Goal: Task Accomplishment & Management: Use online tool/utility

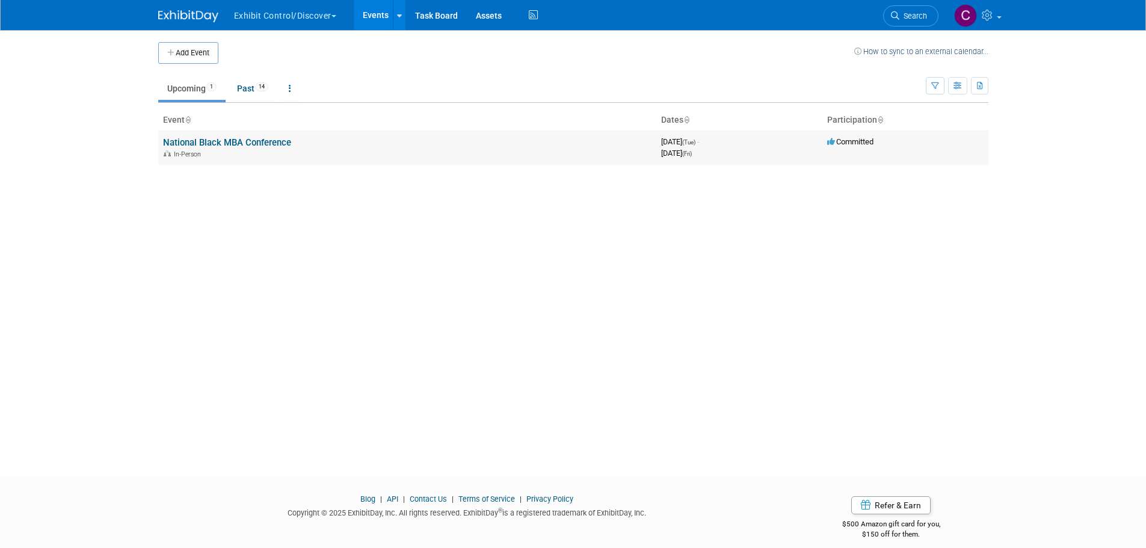
click at [279, 144] on link "National Black MBA Conference" at bounding box center [227, 142] width 128 height 11
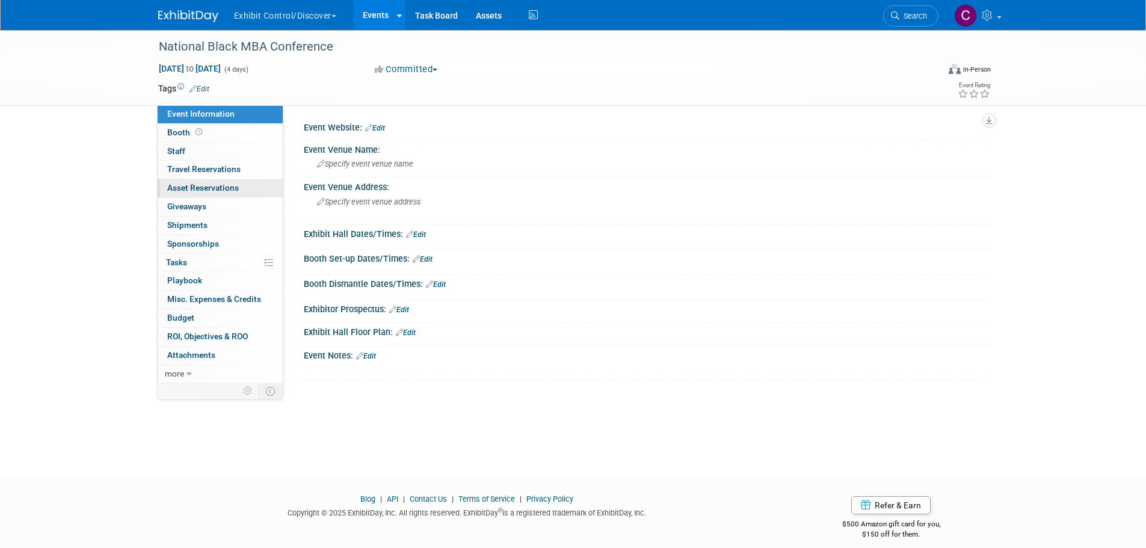
click at [191, 188] on span "Asset Reservations 0" at bounding box center [203, 188] width 72 height 10
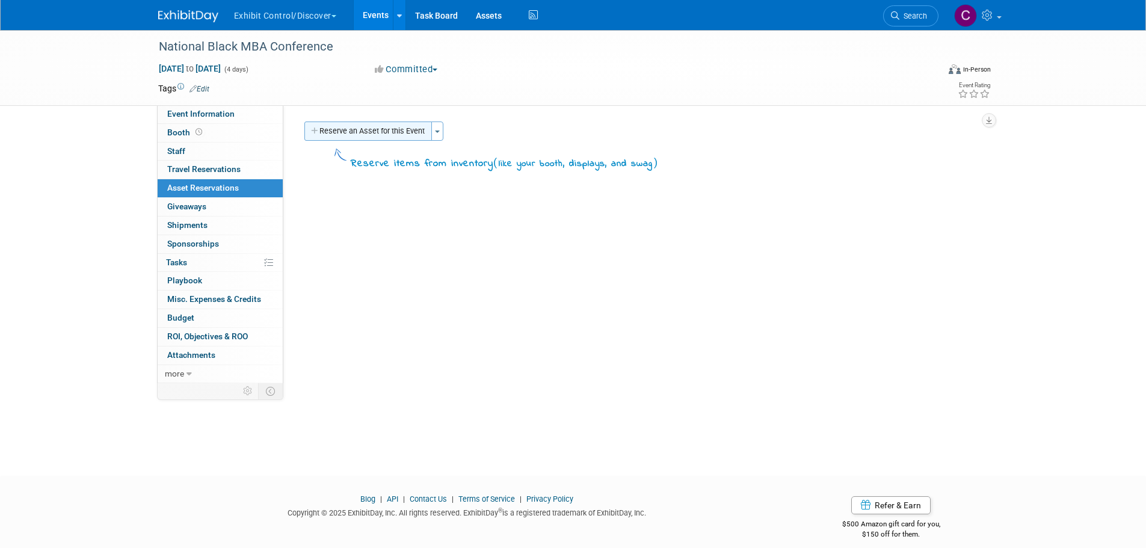
click at [401, 131] on button "Reserve an Asset for this Event" at bounding box center [368, 131] width 128 height 19
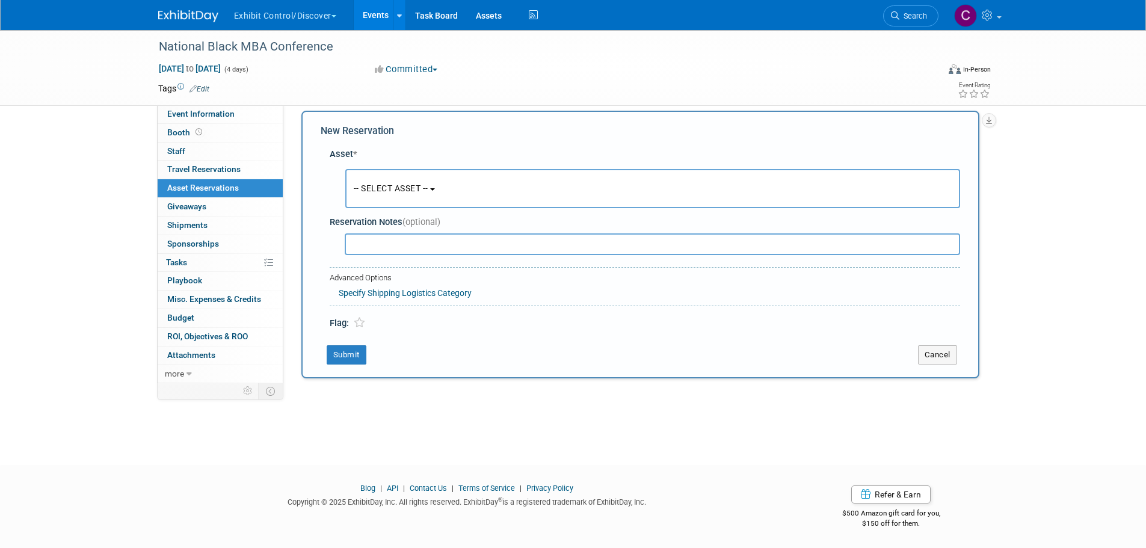
scroll to position [11, 0]
click at [439, 173] on button "-- SELECT ASSET --" at bounding box center [652, 187] width 615 height 39
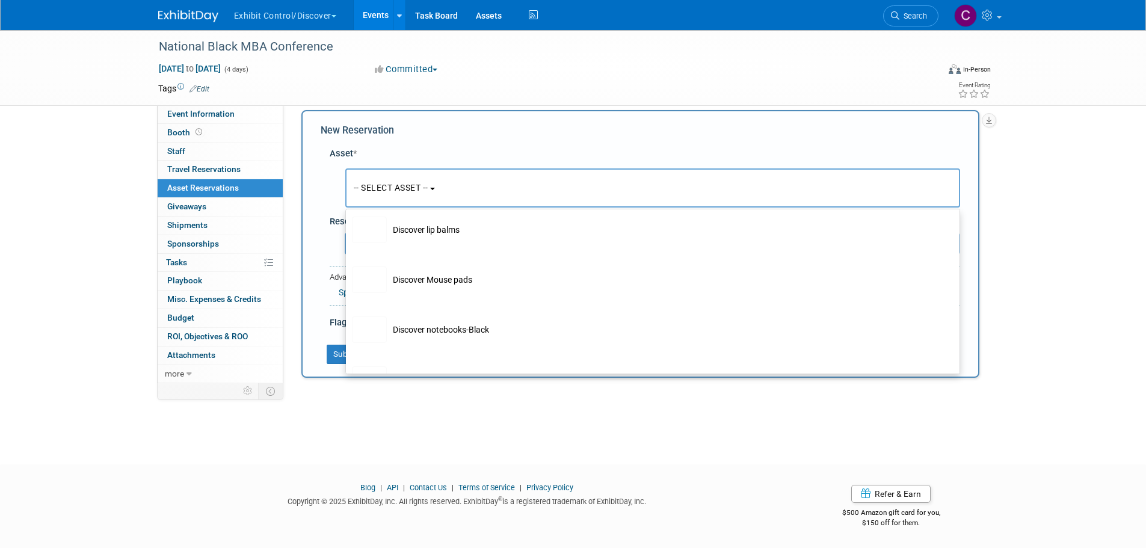
scroll to position [2887, 0]
